Goal: Find contact information: Find contact information

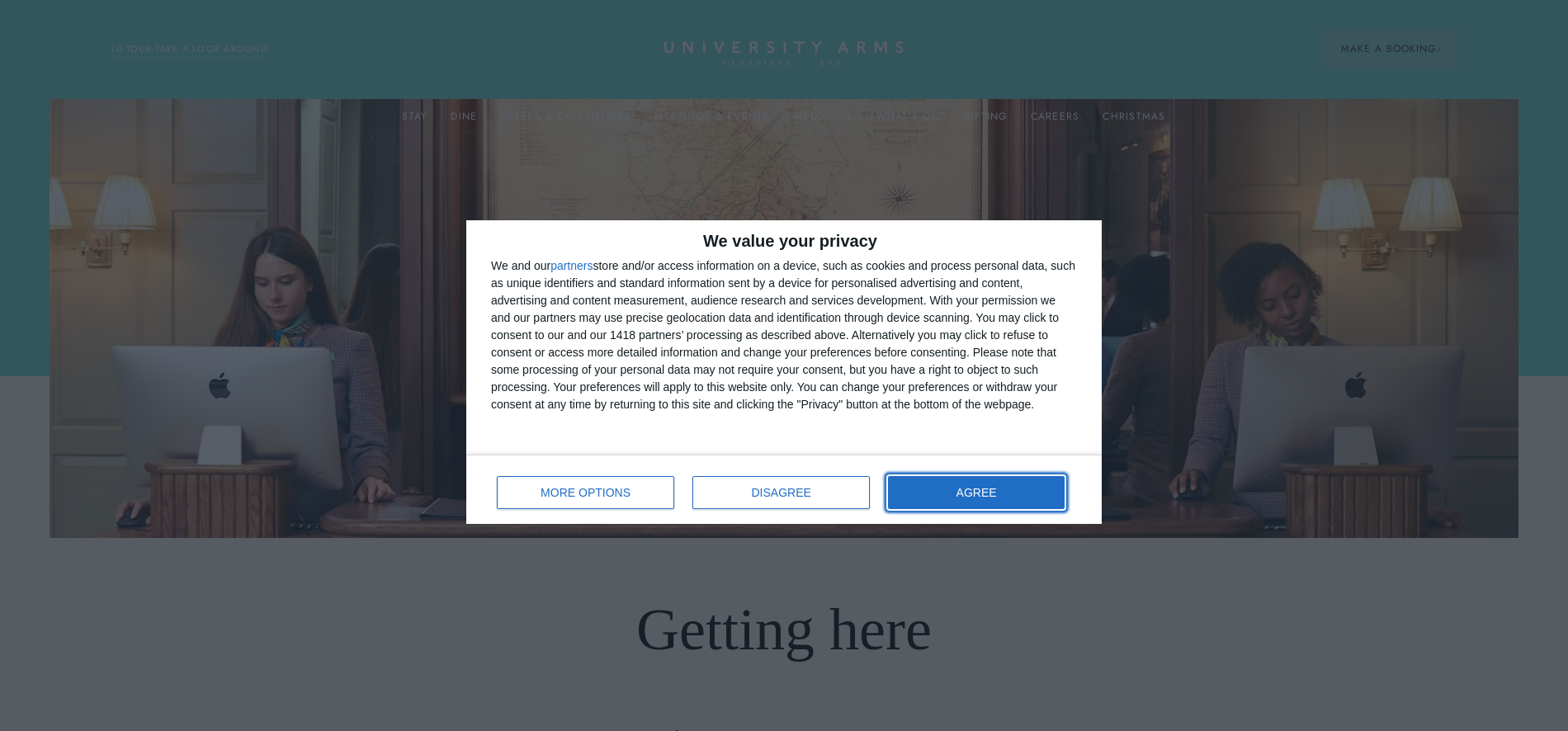
drag, startPoint x: 942, startPoint y: 488, endPoint x: 938, endPoint y: 467, distance: 21.4
click at [943, 488] on button "AGREE" at bounding box center [977, 493] width 177 height 33
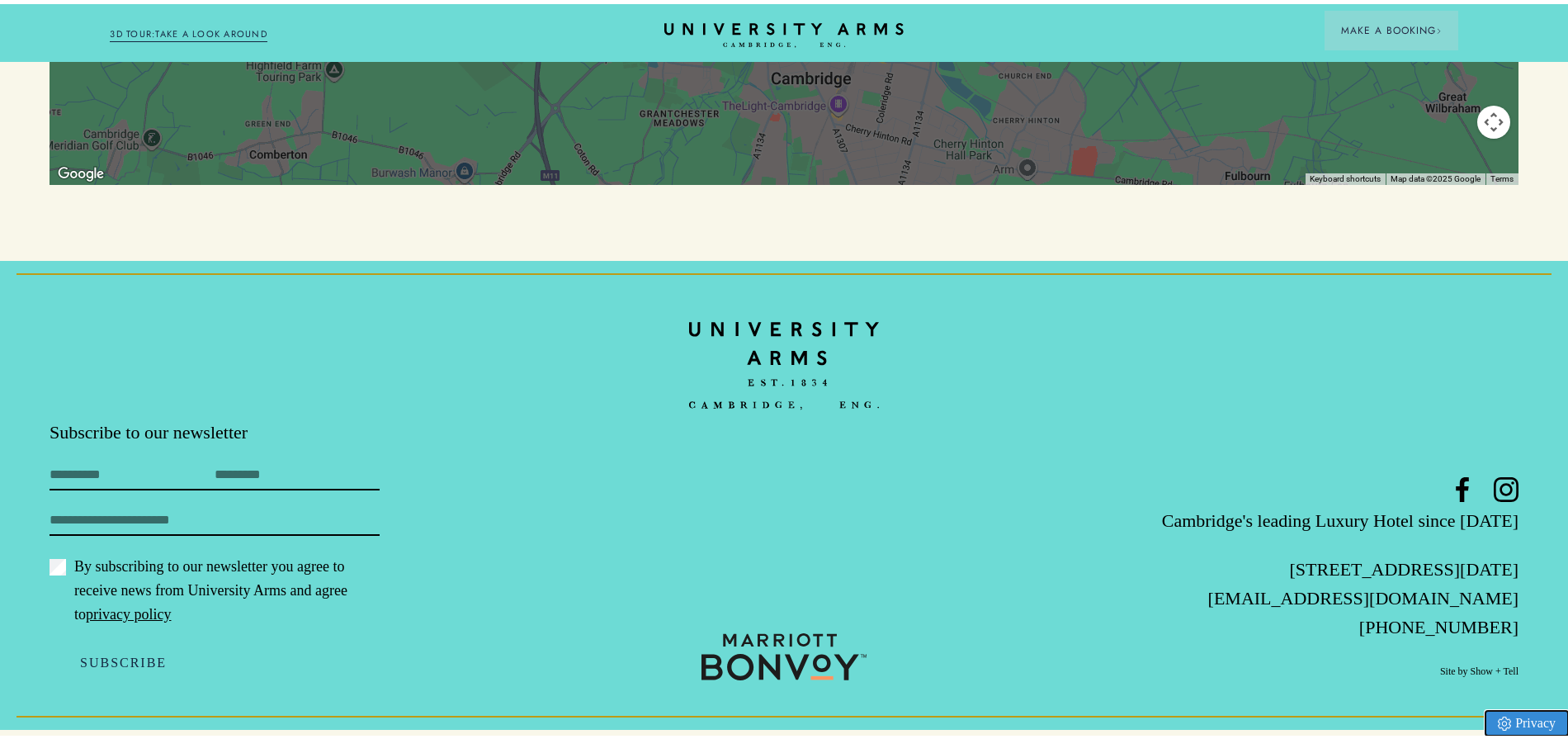
scroll to position [2120, 0]
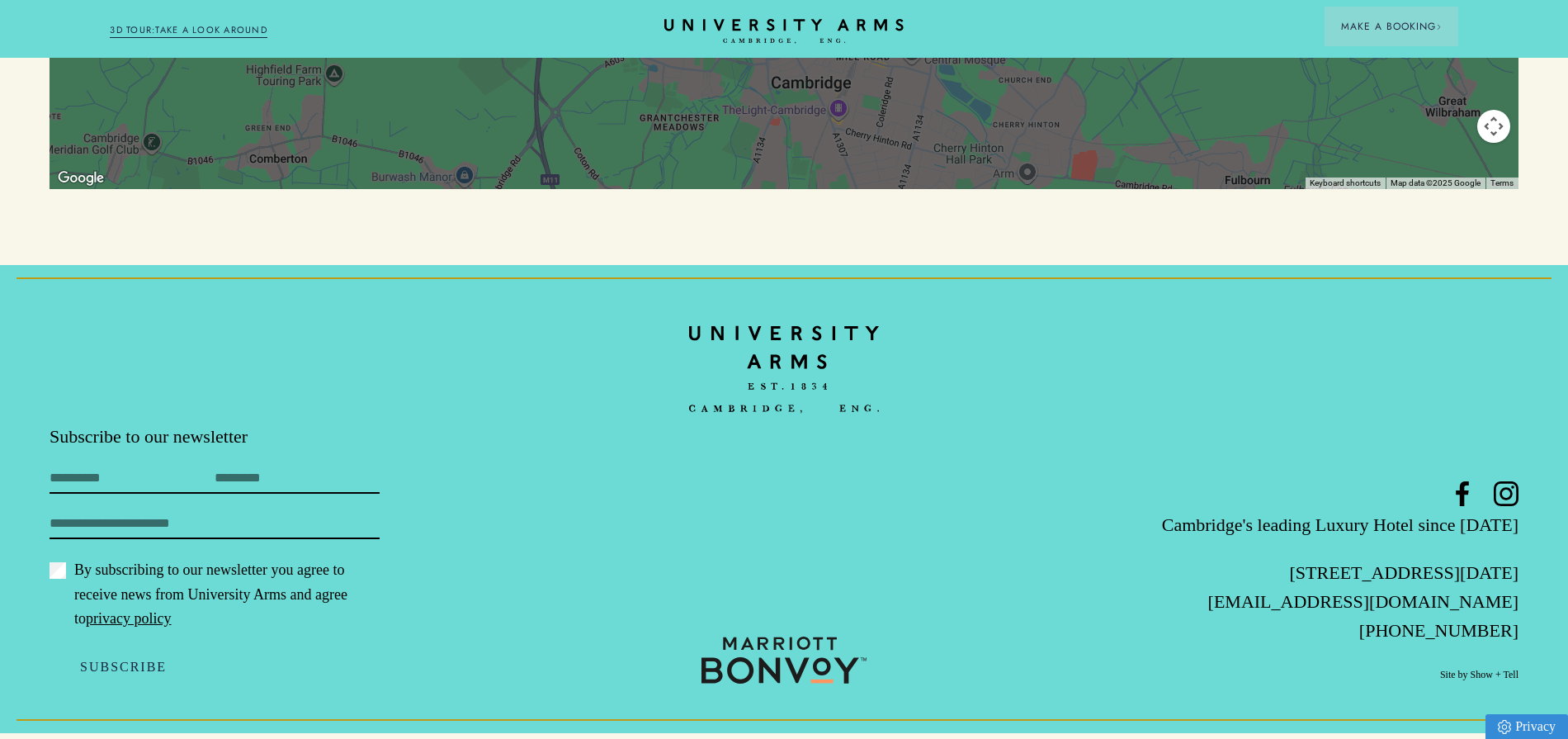
click at [0, 731] on input "button" at bounding box center [0, 744] width 0 height 20
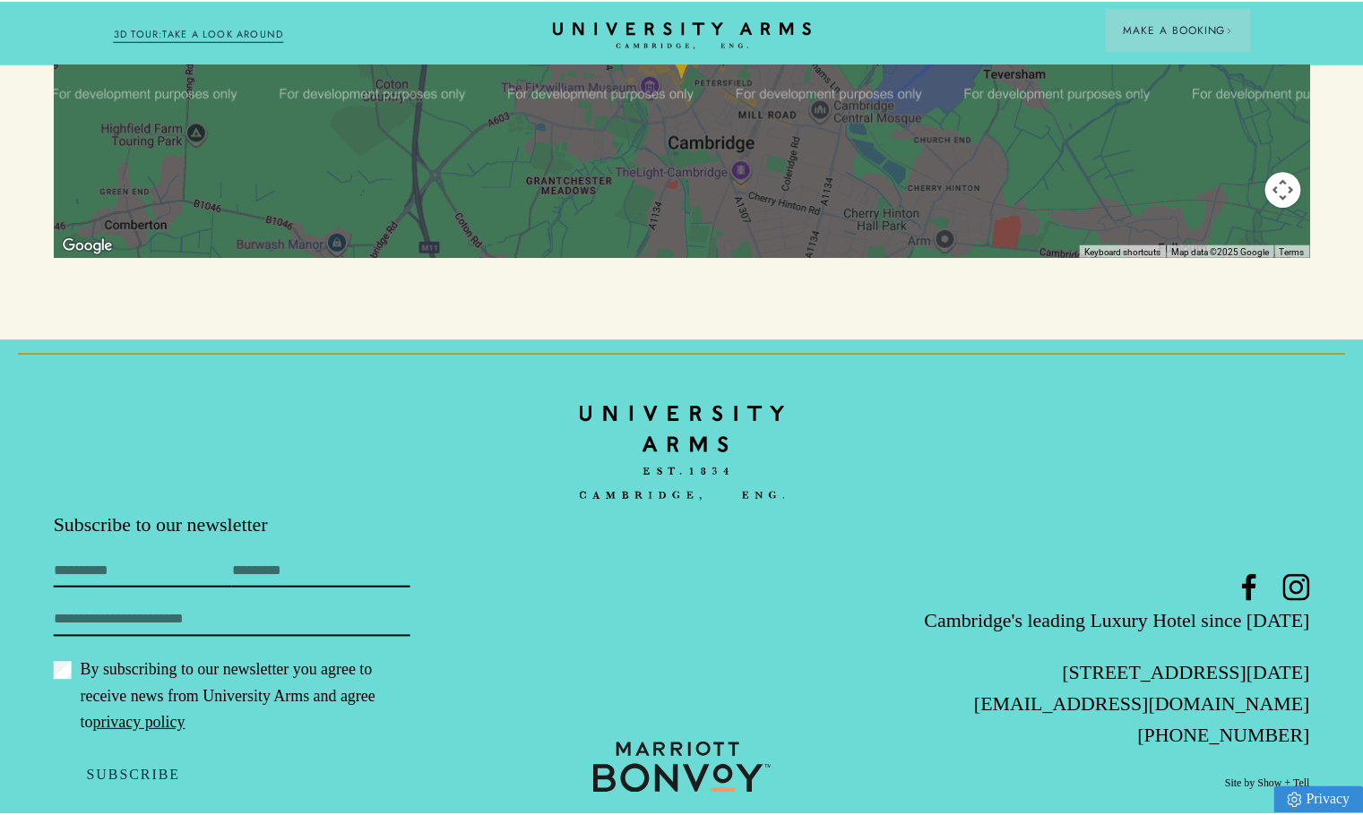
scroll to position [2202, 0]
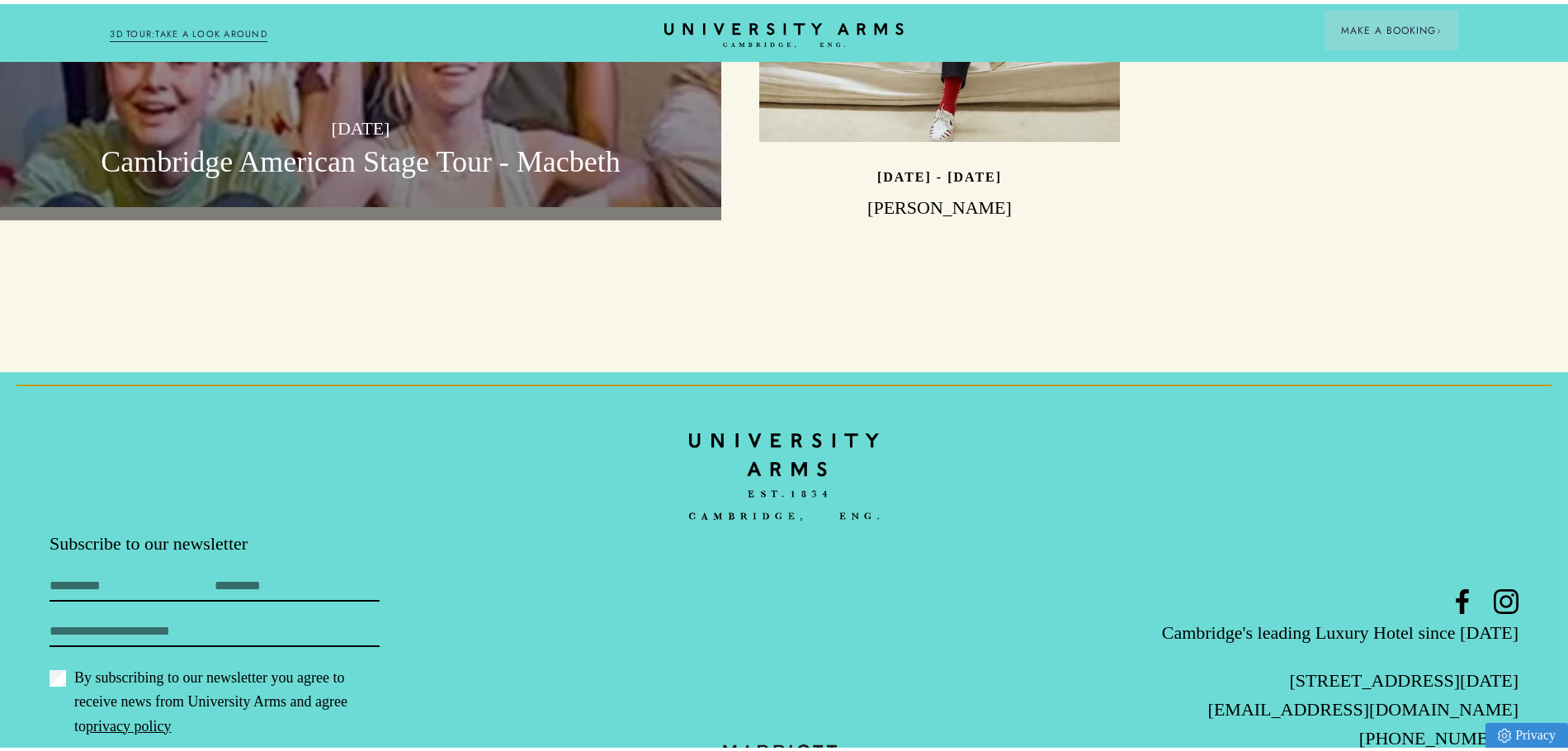
scroll to position [5181, 0]
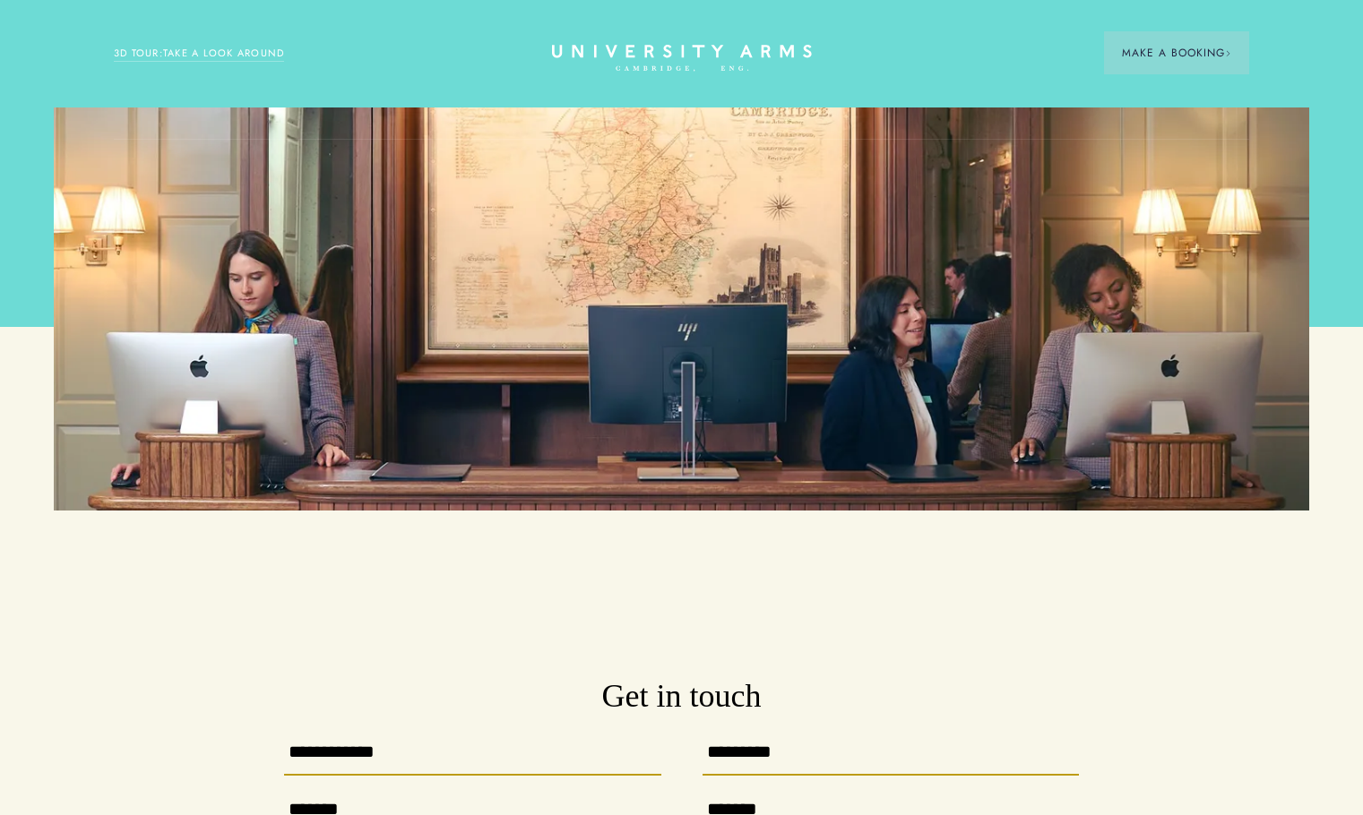
scroll to position [2202, 0]
